Goal: Transaction & Acquisition: Purchase product/service

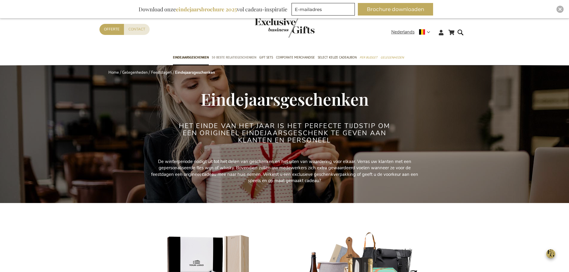
click at [235, 56] on span "50 beste relatiegeschenken" at bounding box center [234, 57] width 45 height 6
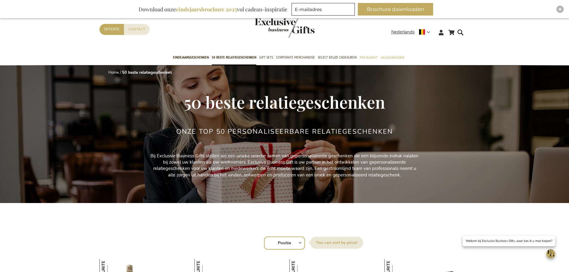
click at [197, 58] on span "Eindejaarsgeschenken" at bounding box center [191, 57] width 36 height 6
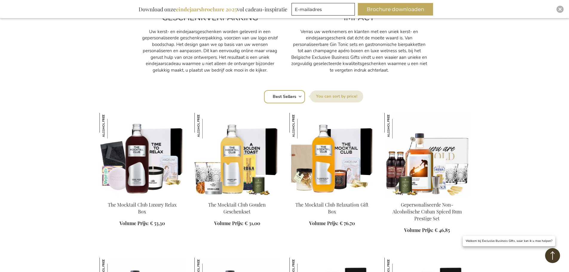
scroll to position [329, 0]
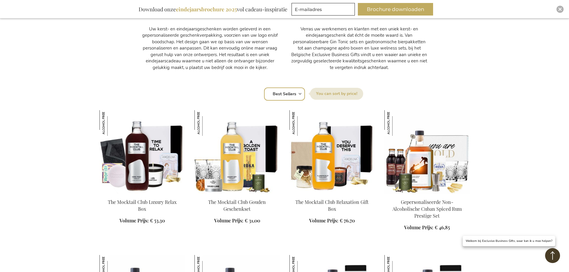
click at [290, 93] on select "Positie Best Sellers Meest bekeken Nieuw Biggest Saving Price: low to high Pric…" at bounding box center [284, 94] width 41 height 13
select select "price_asc"
click at [264, 88] on select "Positie Best Sellers Meest bekeken Nieuw Biggest Saving Price: low to high Pric…" at bounding box center [284, 94] width 41 height 13
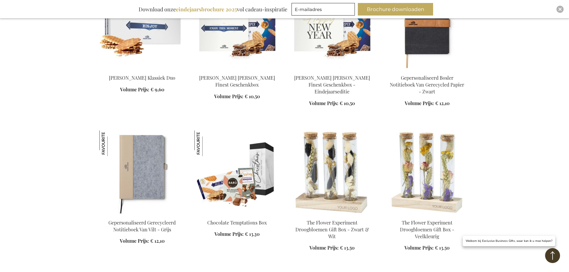
scroll to position [747, 0]
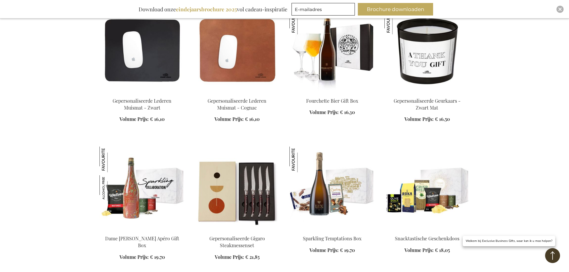
scroll to position [1135, 0]
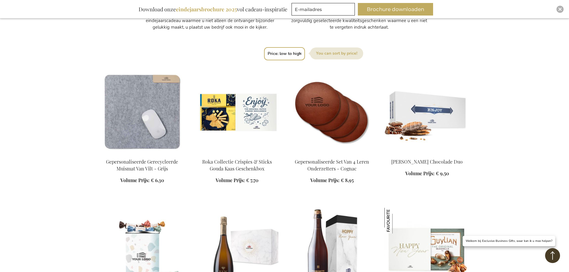
scroll to position [359, 0]
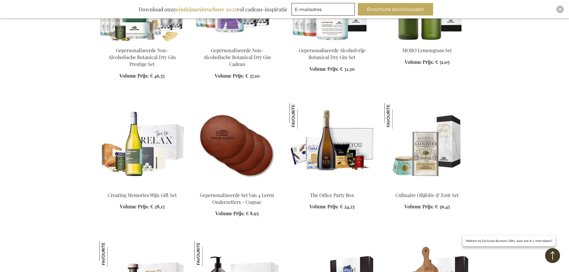
scroll to position [777, 0]
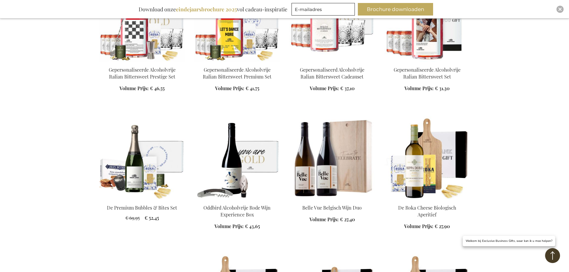
scroll to position [2301, 0]
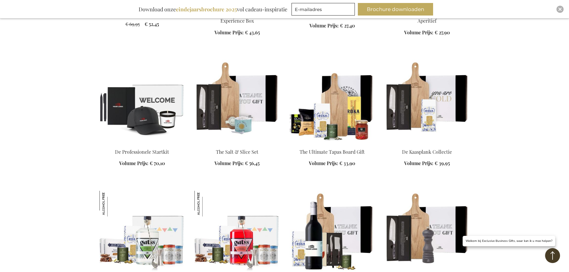
scroll to position [2510, 0]
